Goal: Task Accomplishment & Management: Manage account settings

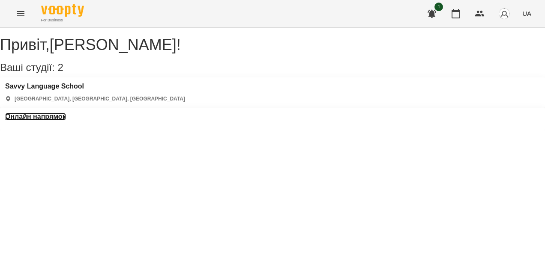
click at [66, 113] on h3 "Онлайн напрямок" at bounding box center [35, 117] width 61 height 8
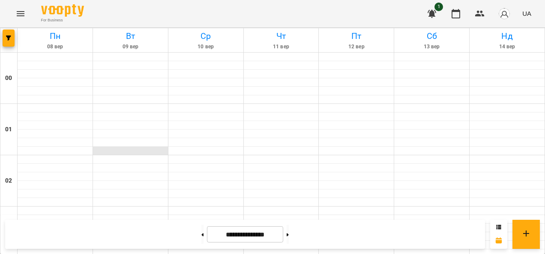
scroll to position [877, 0]
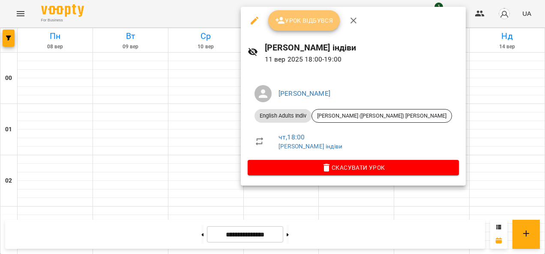
click at [284, 18] on icon "button" at bounding box center [280, 20] width 10 height 10
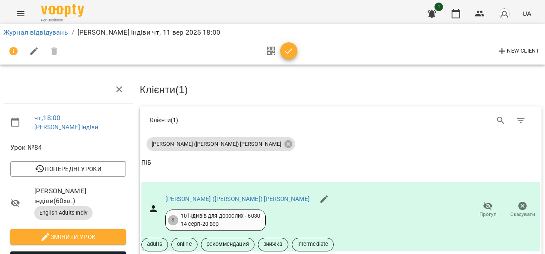
click at [290, 46] on icon "button" at bounding box center [289, 51] width 10 height 10
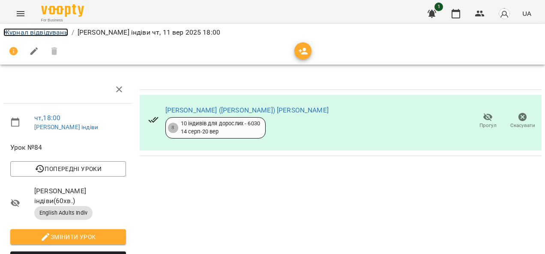
click at [48, 32] on link "Журнал відвідувань" at bounding box center [35, 32] width 65 height 8
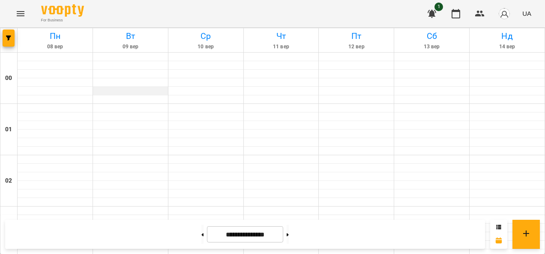
scroll to position [510, 0]
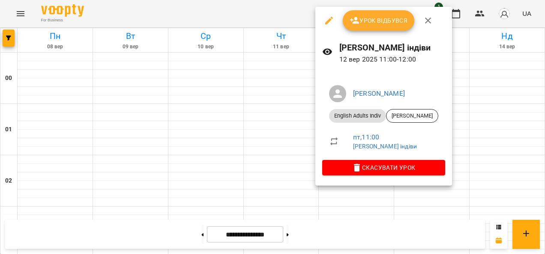
click at [372, 24] on span "Урок відбувся" at bounding box center [379, 20] width 58 height 10
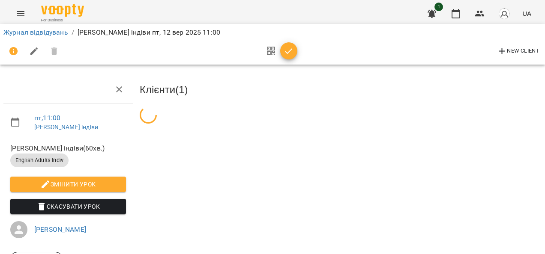
click at [289, 57] on button "button" at bounding box center [288, 50] width 17 height 17
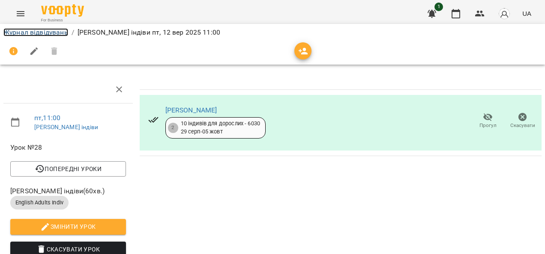
click at [57, 28] on link "Журнал відвідувань" at bounding box center [35, 32] width 65 height 8
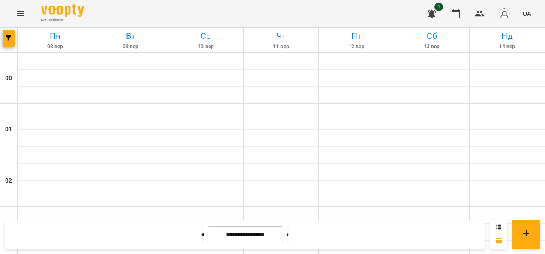
scroll to position [85, 0]
click at [289, 237] on button at bounding box center [288, 234] width 2 height 19
type input "**********"
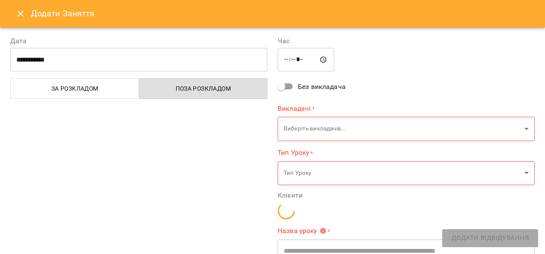
type input "**********"
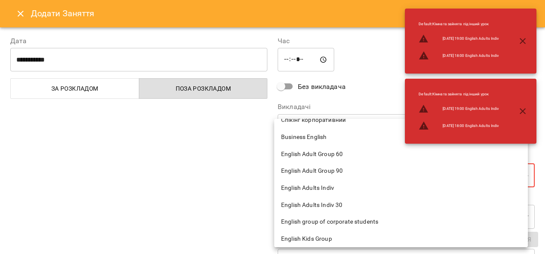
scroll to position [129, 0]
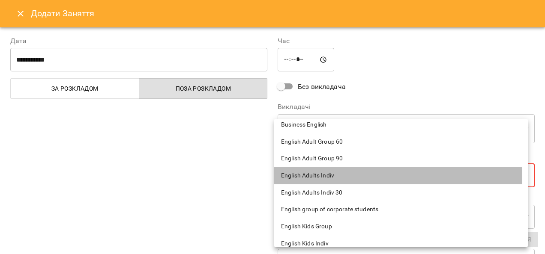
click at [316, 177] on span "English Adults Indiv" at bounding box center [401, 176] width 240 height 9
type input "**********"
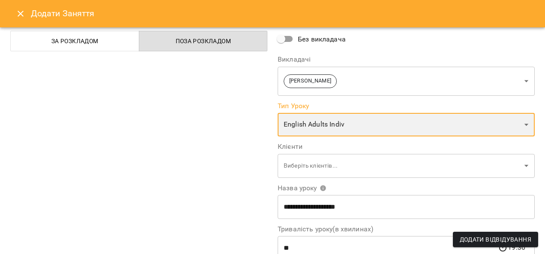
scroll to position [48, 0]
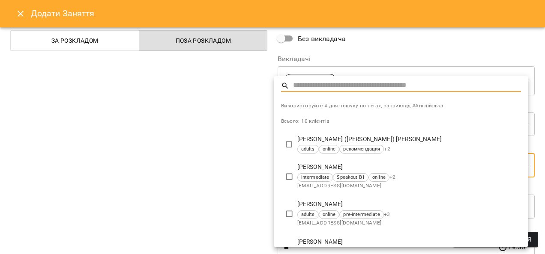
type input "**********"
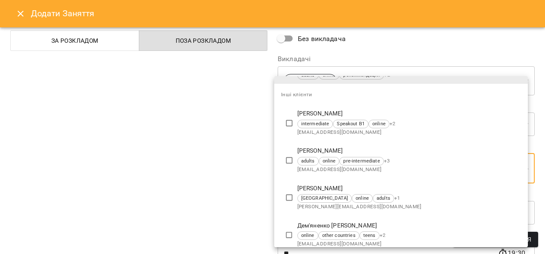
scroll to position [75, 0]
click at [195, 176] on div at bounding box center [272, 127] width 545 height 254
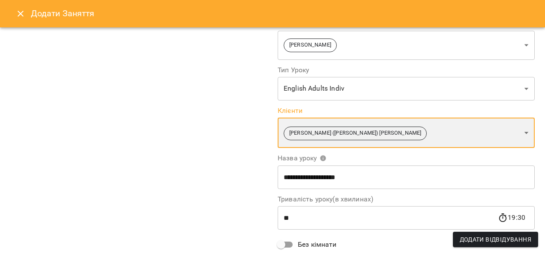
scroll to position [104, 0]
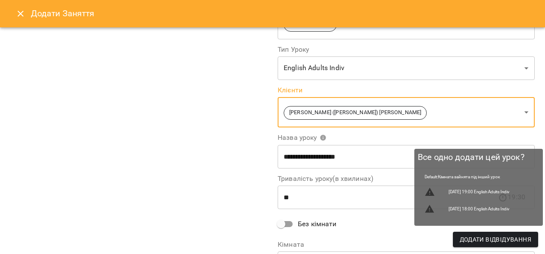
click at [471, 243] on span "Додати Відвідування" at bounding box center [496, 240] width 72 height 10
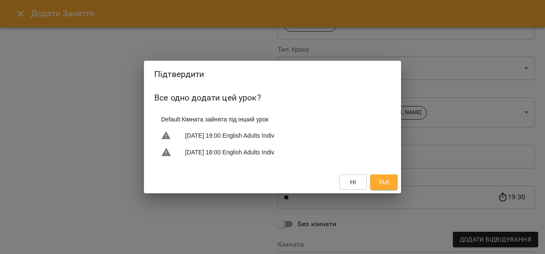
click at [386, 182] on span "Так" at bounding box center [383, 182] width 11 height 10
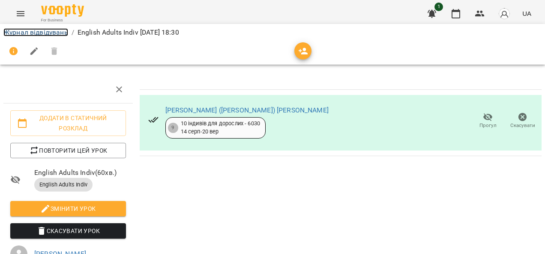
click at [44, 32] on link "Журнал відвідувань" at bounding box center [35, 32] width 65 height 8
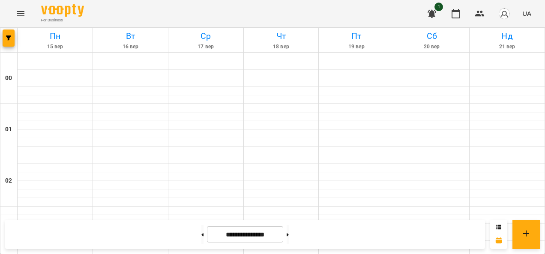
scroll to position [833, 0]
click at [201, 238] on button at bounding box center [202, 234] width 2 height 19
click at [201, 239] on button at bounding box center [202, 234] width 2 height 19
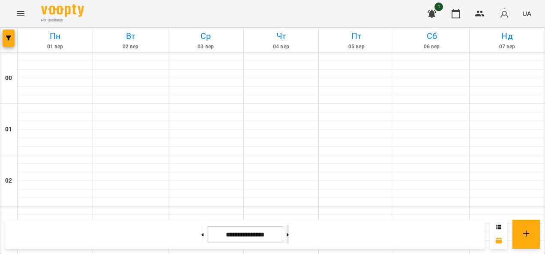
click at [289, 229] on button at bounding box center [288, 234] width 2 height 19
click at [289, 235] on button at bounding box center [288, 234] width 2 height 19
click at [201, 228] on button at bounding box center [202, 234] width 2 height 19
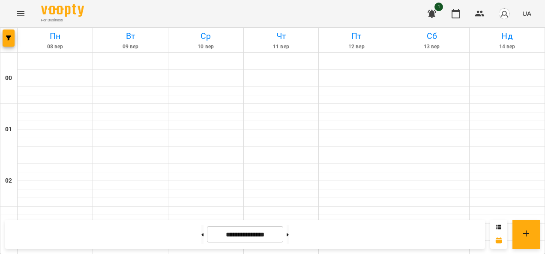
scroll to position [977, 0]
click at [201, 240] on button at bounding box center [202, 234] width 2 height 19
click at [289, 234] on button at bounding box center [288, 234] width 2 height 19
type input "**********"
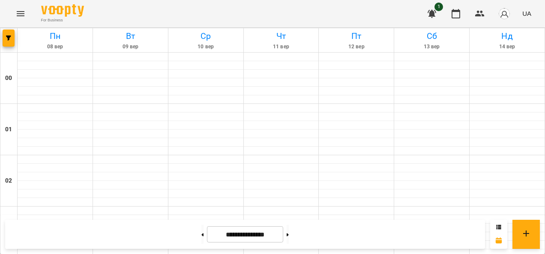
scroll to position [323, 0]
